Goal: Go to known website: Access a specific website the user already knows

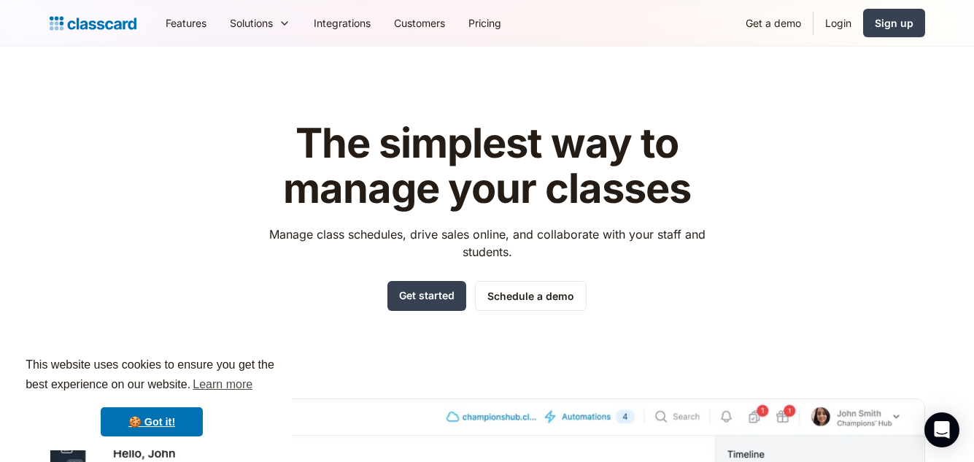
scroll to position [404, 0]
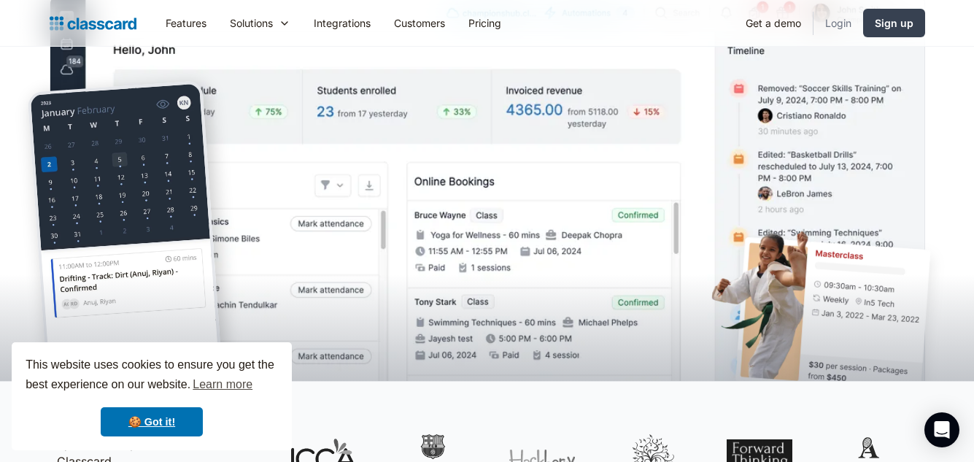
click at [841, 28] on link "Login" at bounding box center [839, 23] width 50 height 33
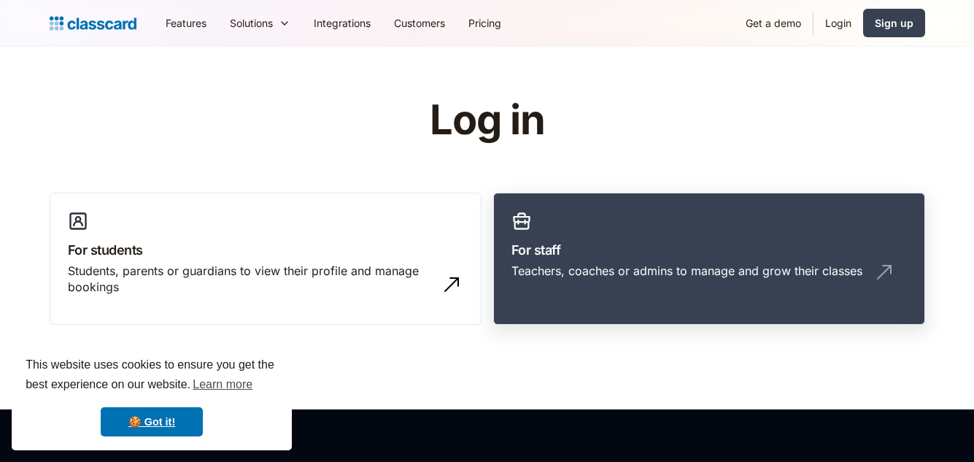
click at [633, 236] on link "For staff Teachers, coaches or admins to manage and grow their classes" at bounding box center [709, 259] width 432 height 133
